Goal: Transaction & Acquisition: Book appointment/travel/reservation

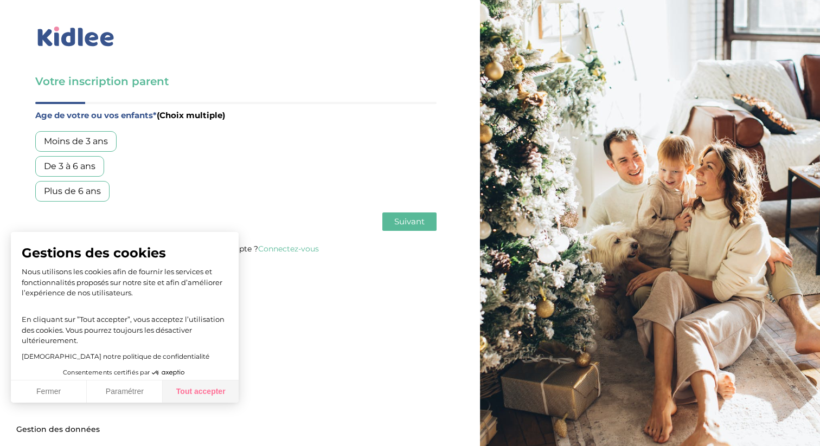
click at [190, 398] on button "Tout accepter" at bounding box center [201, 392] width 76 height 23
checkbox input "true"
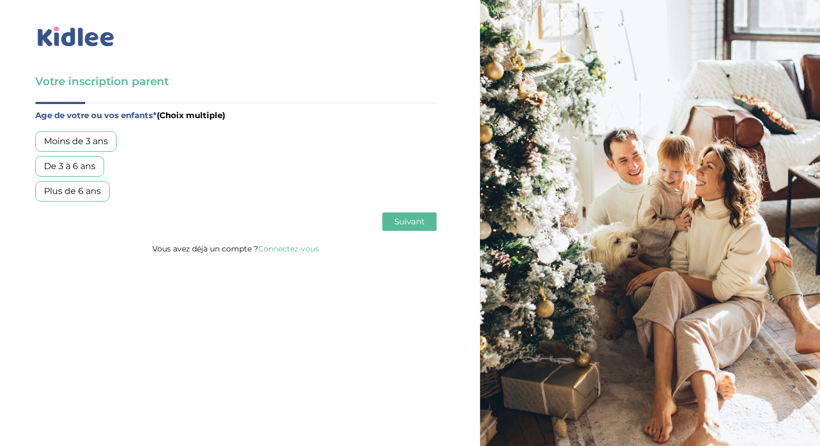
click at [86, 168] on div "De 3 à 6 ans" at bounding box center [69, 166] width 69 height 21
click at [415, 225] on span "Suivant" at bounding box center [409, 221] width 30 height 10
click at [79, 144] on div "Garde régulière" at bounding box center [77, 141] width 85 height 21
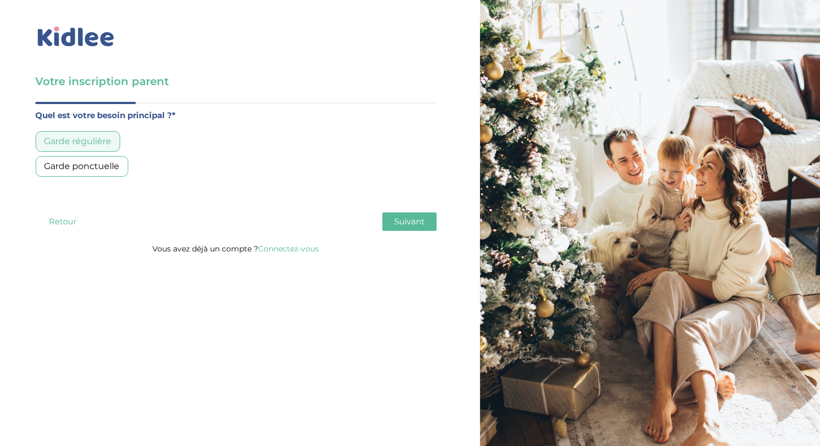
click at [441, 233] on div "Votre inscription parent Avant de poursuivre veuillez vérifier que tous les cha…" at bounding box center [236, 130] width 488 height 261
click at [421, 228] on button "Suivant" at bounding box center [409, 222] width 54 height 18
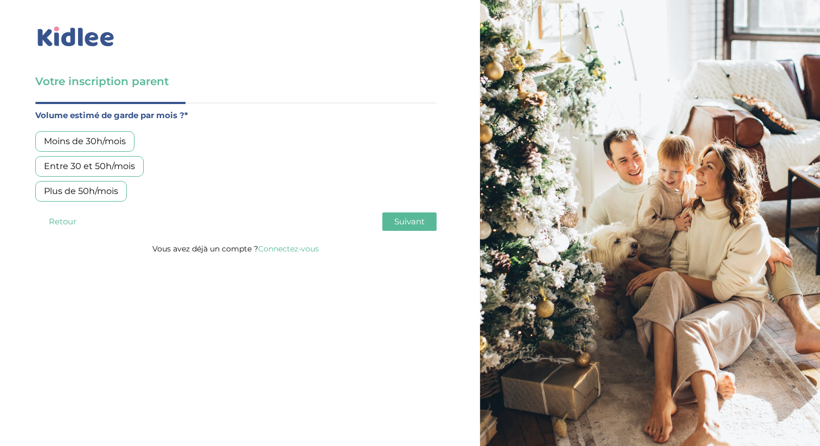
click at [84, 145] on div "Moins de 30h/mois" at bounding box center [84, 141] width 99 height 21
click at [416, 227] on button "Suivant" at bounding box center [409, 222] width 54 height 18
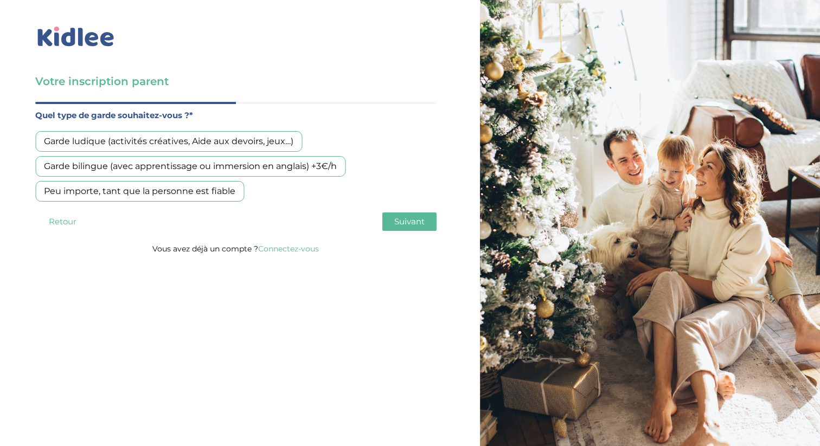
click at [234, 143] on div "Garde ludique (activités créatives, Aide aux devoirs, jeux…)" at bounding box center [168, 141] width 267 height 21
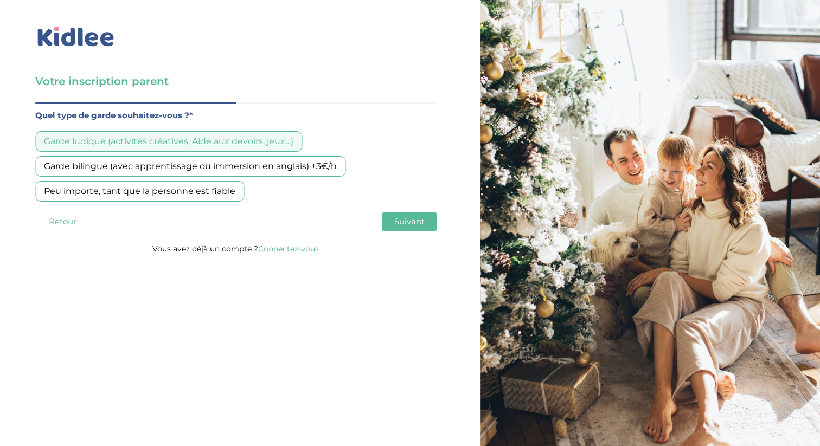
click at [189, 192] on div "Peu importe, tant que la personne est fiable" at bounding box center [139, 191] width 209 height 21
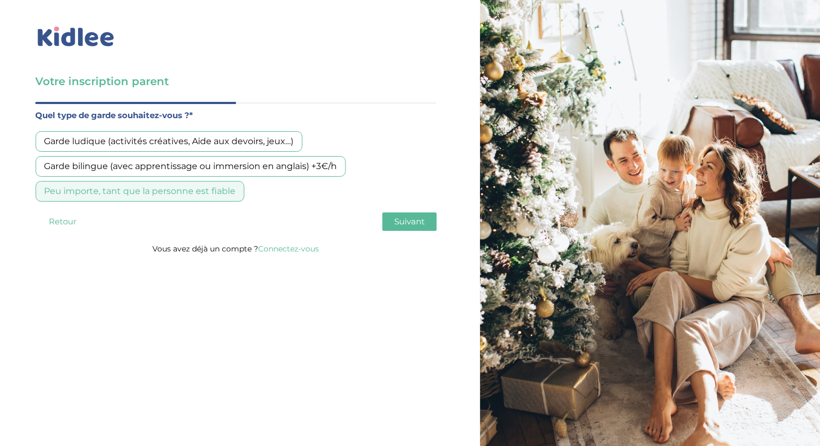
click at [409, 219] on span "Suivant" at bounding box center [409, 221] width 30 height 10
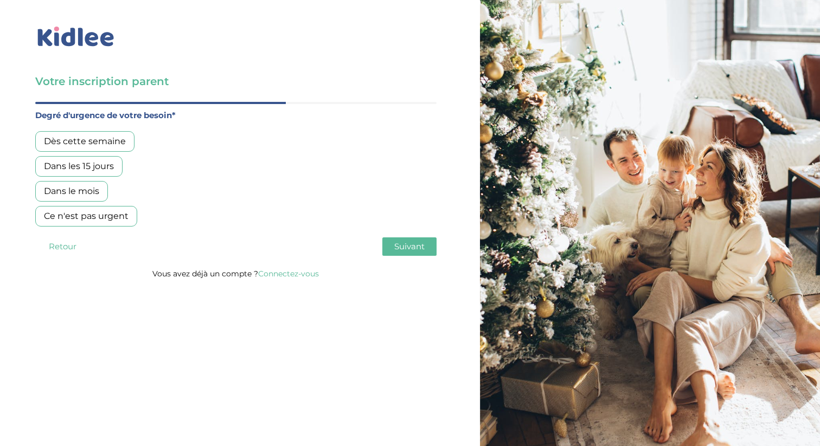
click at [110, 146] on div "Dès cette semaine" at bounding box center [84, 141] width 99 height 21
click at [104, 169] on div "Dans les 15 jours" at bounding box center [78, 166] width 87 height 21
click at [113, 145] on div "Dès cette semaine" at bounding box center [84, 141] width 99 height 21
click at [395, 247] on span "Suivant" at bounding box center [409, 246] width 30 height 10
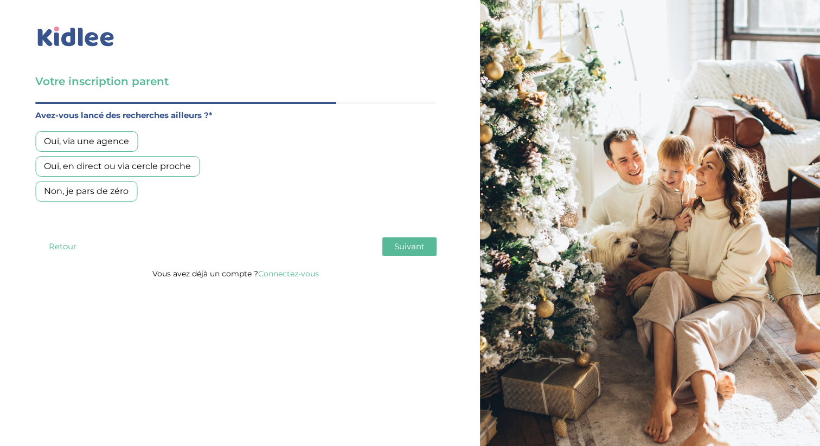
click at [139, 171] on div "Oui, en direct ou via cercle proche" at bounding box center [117, 166] width 164 height 21
click at [420, 258] on div "Age de votre ou vos enfants* (Choix multiple) Moins de 3 ans De 3 à 6 ans Plus …" at bounding box center [235, 184] width 401 height 165
click at [420, 249] on span "Suivant" at bounding box center [409, 246] width 30 height 10
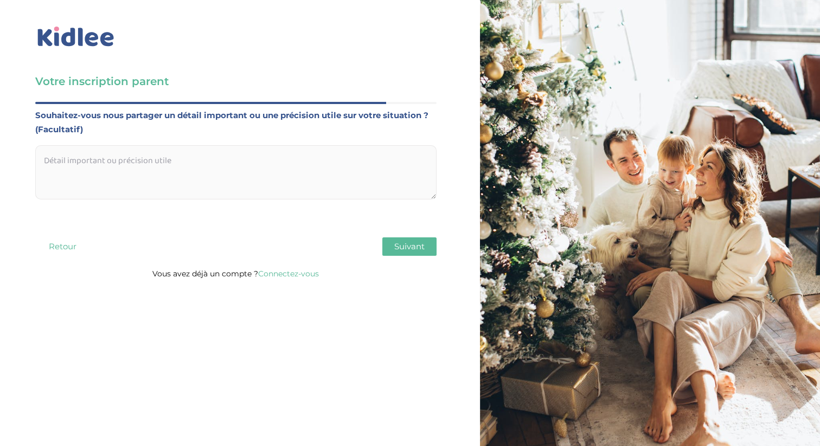
click at [417, 252] on button "Suivant" at bounding box center [409, 247] width 54 height 18
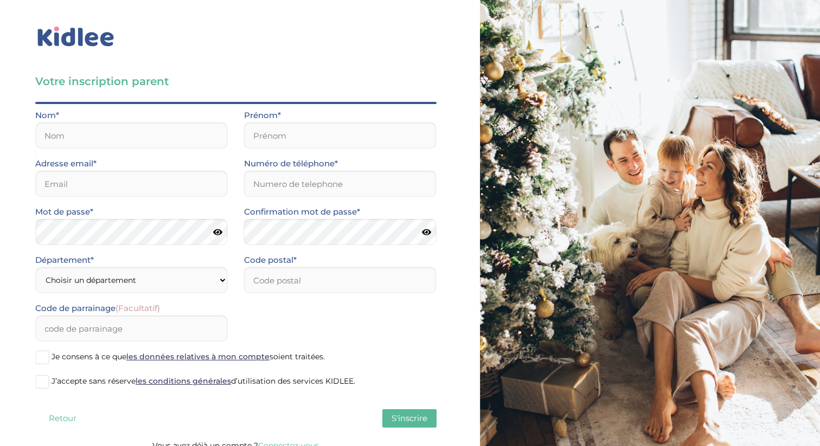
scroll to position [12, 0]
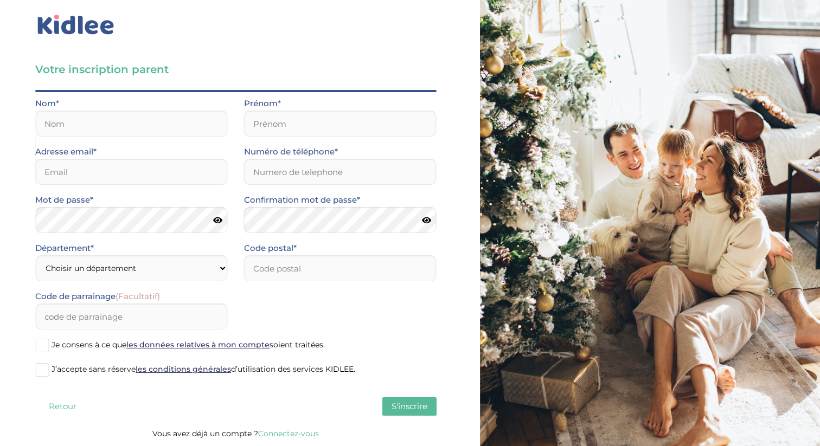
click at [87, 24] on img at bounding box center [75, 24] width 81 height 25
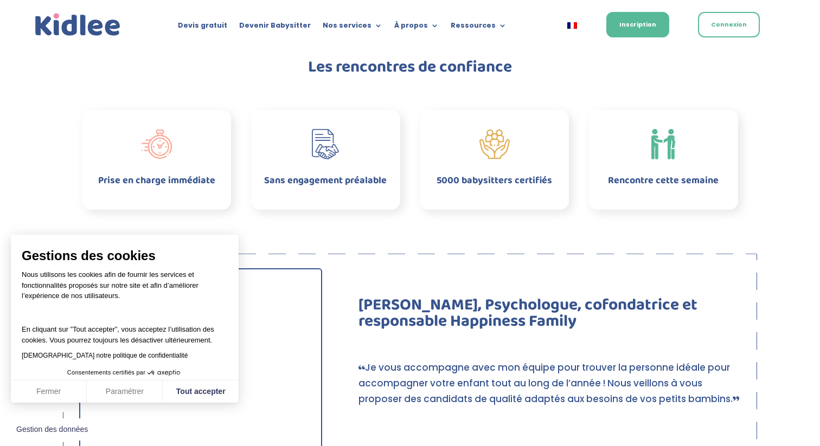
scroll to position [530, 0]
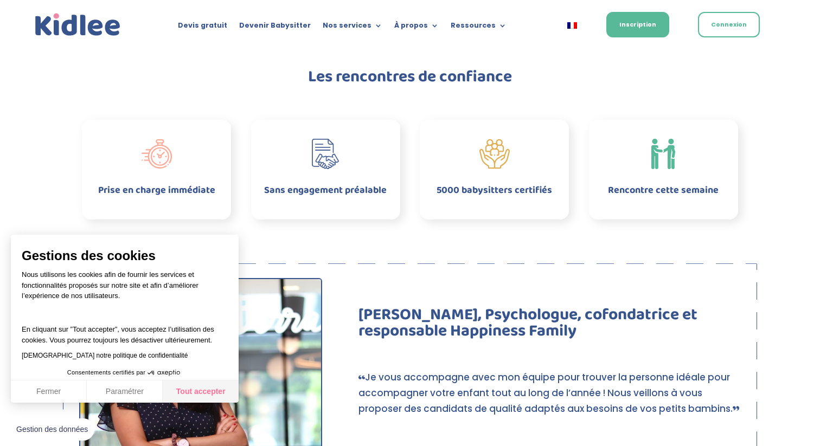
click at [189, 396] on button "Tout accepter" at bounding box center [201, 392] width 76 height 23
checkbox input "true"
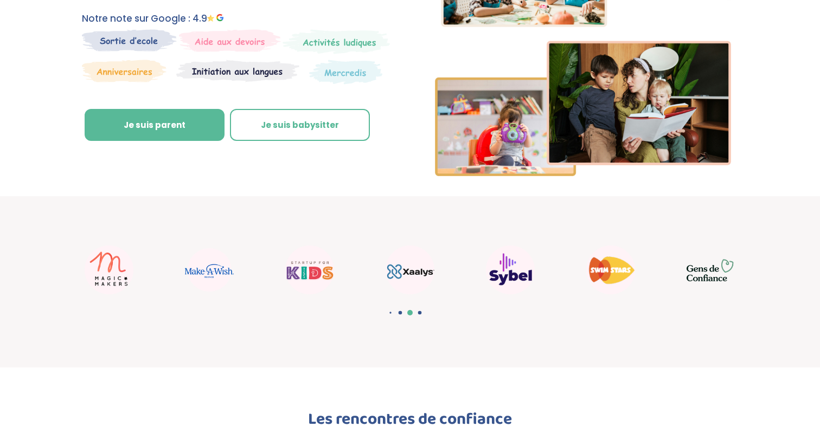
scroll to position [0, 0]
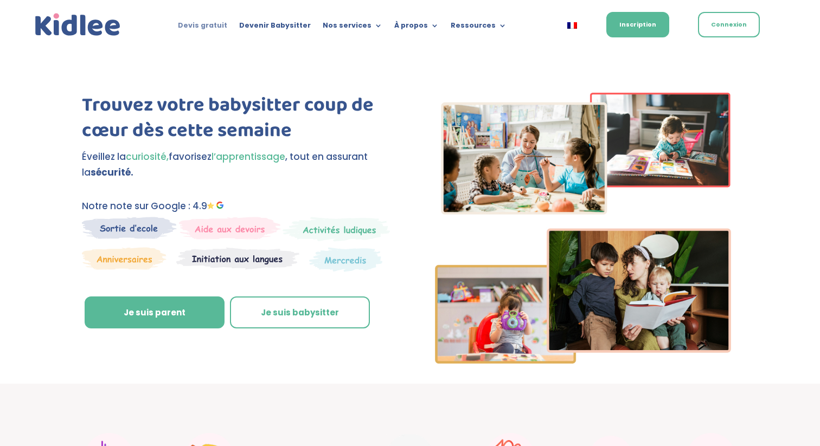
click at [204, 29] on link "Devis gratuit" at bounding box center [202, 28] width 49 height 12
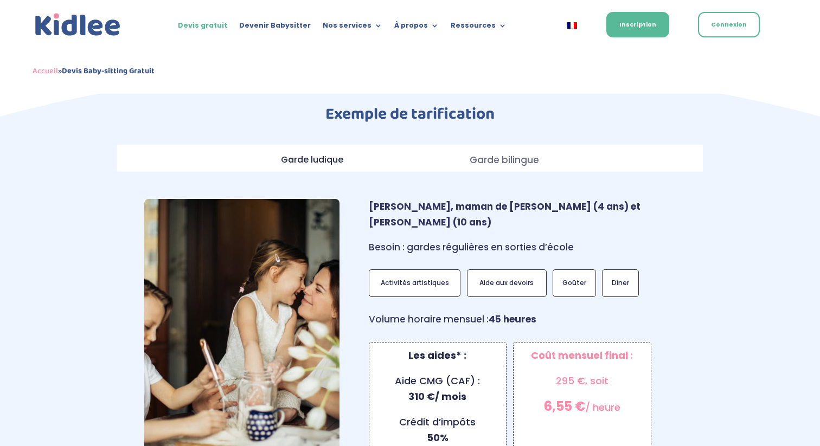
scroll to position [854, 0]
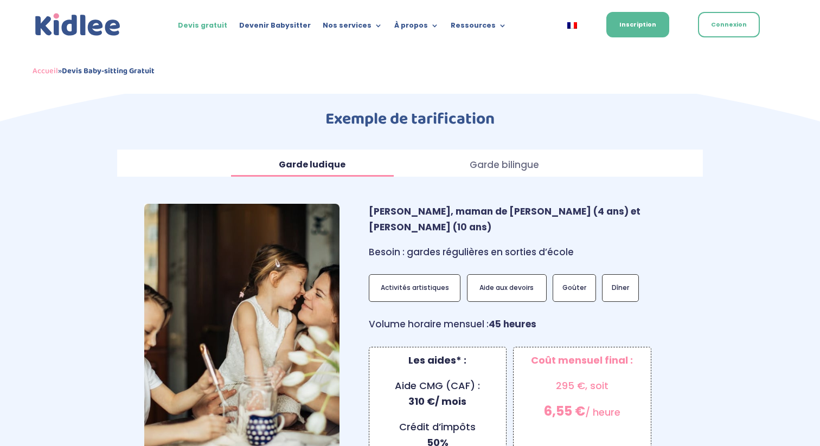
click at [321, 158] on strong "Garde ludique" at bounding box center [312, 164] width 67 height 12
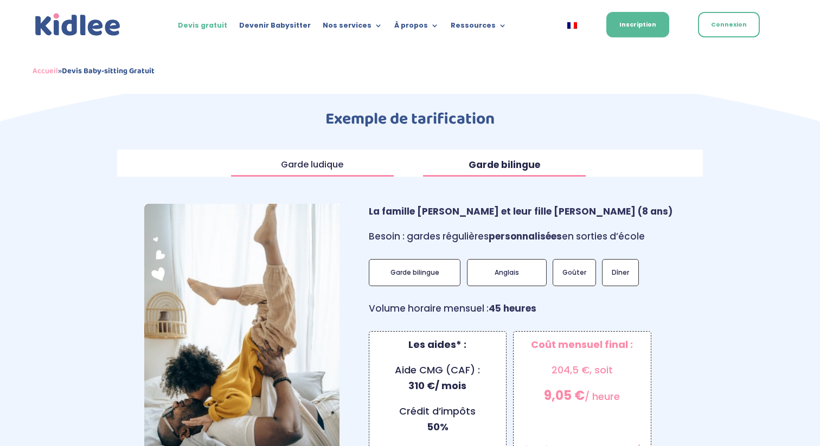
click at [488, 158] on strong "Garde bilingue" at bounding box center [505, 164] width 72 height 13
click at [291, 158] on strong "Garde ludique" at bounding box center [312, 164] width 67 height 12
click at [344, 177] on div "Garde ludique Clara, maman de Maelis (4 ans) et Simon (10 ans) Besoin : gardes …" at bounding box center [410, 326] width 586 height 298
click at [334, 158] on strong "Garde ludique" at bounding box center [312, 164] width 67 height 12
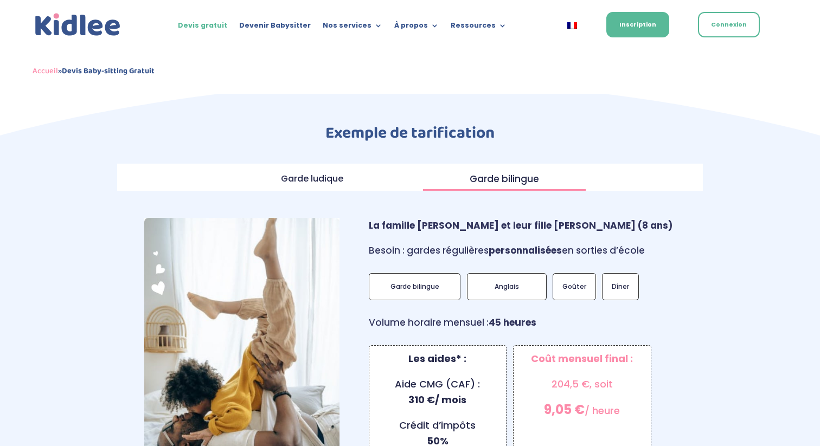
scroll to position [841, 0]
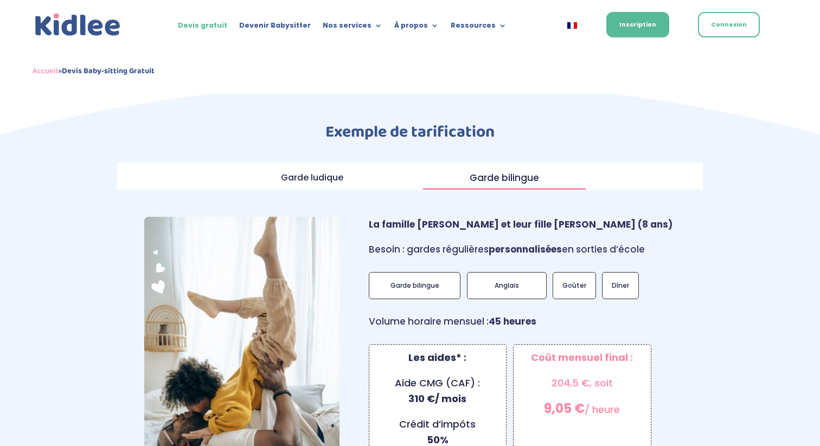
click at [431, 278] on p "Garde bilingue" at bounding box center [415, 286] width 80 height 16
click at [511, 278] on div "Anglais" at bounding box center [507, 286] width 80 height 28
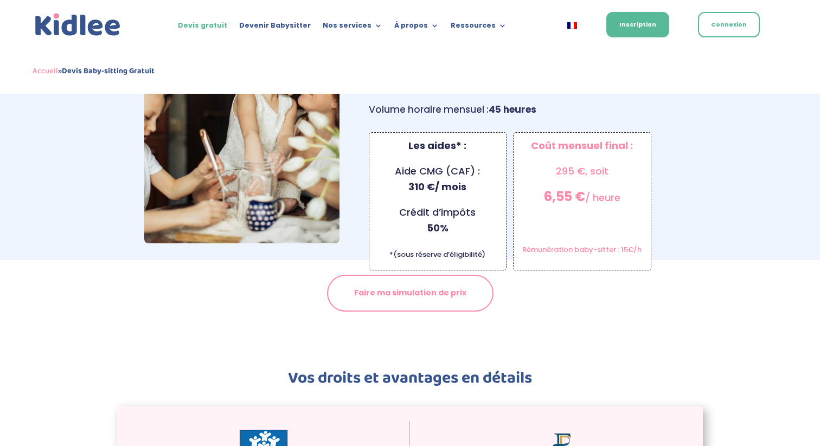
scroll to position [1078, 0]
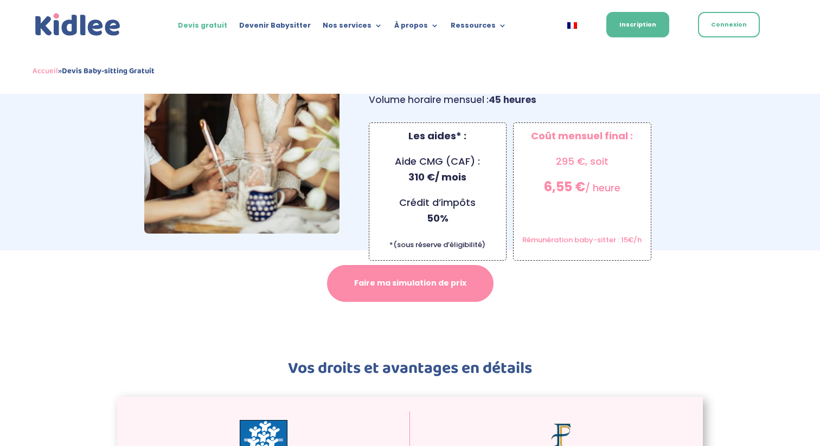
click at [445, 265] on link "Faire ma simulation de prix" at bounding box center [410, 283] width 167 height 37
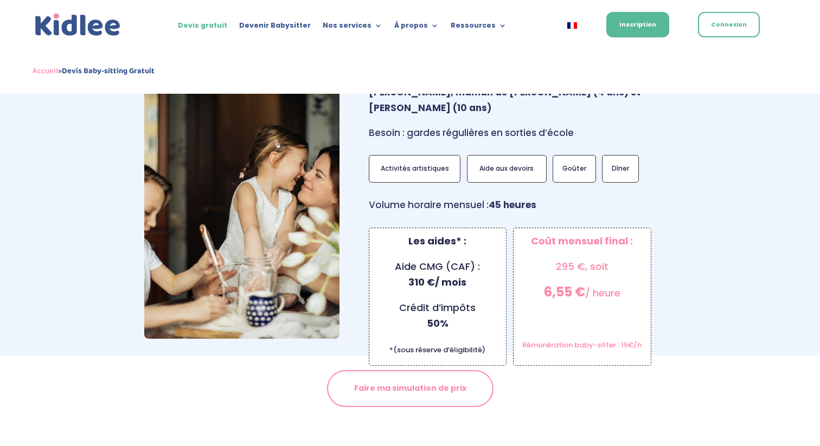
scroll to position [972, 0]
click at [566, 235] on strong "Coût mensuel final :" at bounding box center [582, 242] width 102 height 14
